Goal: Task Accomplishment & Management: Use online tool/utility

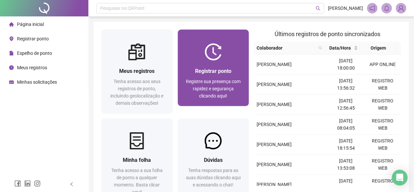
click at [212, 73] on span "Registrar ponto" at bounding box center [213, 71] width 36 height 6
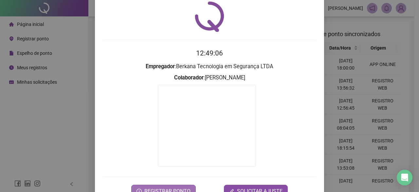
scroll to position [33, 0]
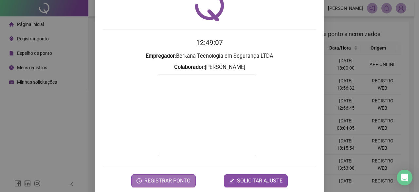
click at [173, 181] on span "REGISTRAR PONTO" at bounding box center [167, 181] width 46 height 8
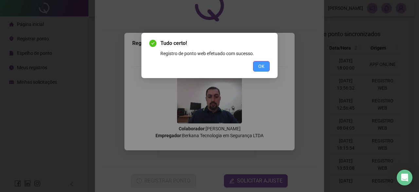
click at [262, 65] on span "OK" at bounding box center [261, 66] width 6 height 7
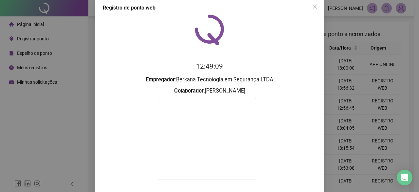
scroll to position [0, 0]
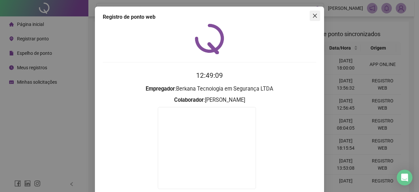
click at [312, 14] on icon "close" at bounding box center [314, 15] width 5 height 5
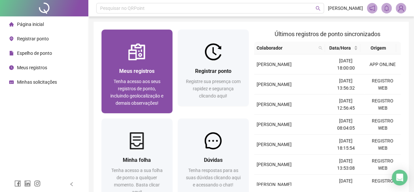
click at [128, 65] on div "Meus registros Tenha acesso aos seus registros de ponto, incluindo geolocalizaç…" at bounding box center [137, 86] width 71 height 53
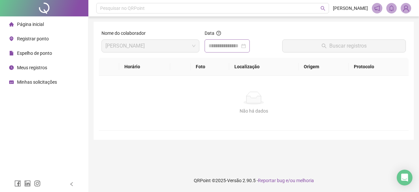
click at [246, 47] on div at bounding box center [227, 46] width 37 height 8
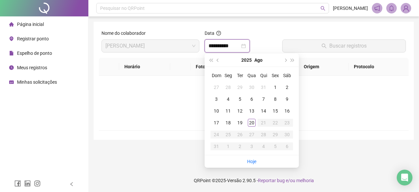
type input "**********"
click at [252, 122] on div "20" at bounding box center [252, 123] width 8 height 8
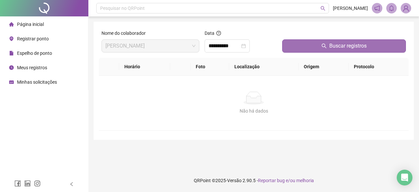
click at [324, 45] on icon "search" at bounding box center [324, 45] width 5 height 5
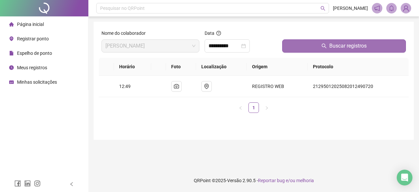
click at [407, 12] on img at bounding box center [406, 8] width 10 height 10
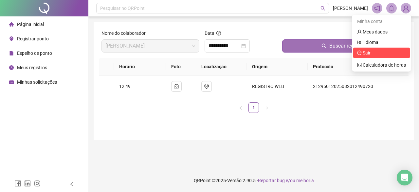
click at [366, 55] on span "Sair" at bounding box center [367, 52] width 8 height 5
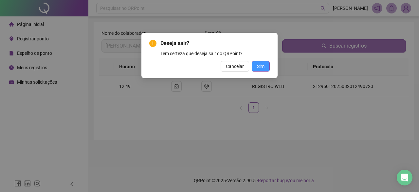
click at [257, 66] on span "Sim" at bounding box center [261, 66] width 8 height 7
